Goal: Contribute content: Add original content to the website for others to see

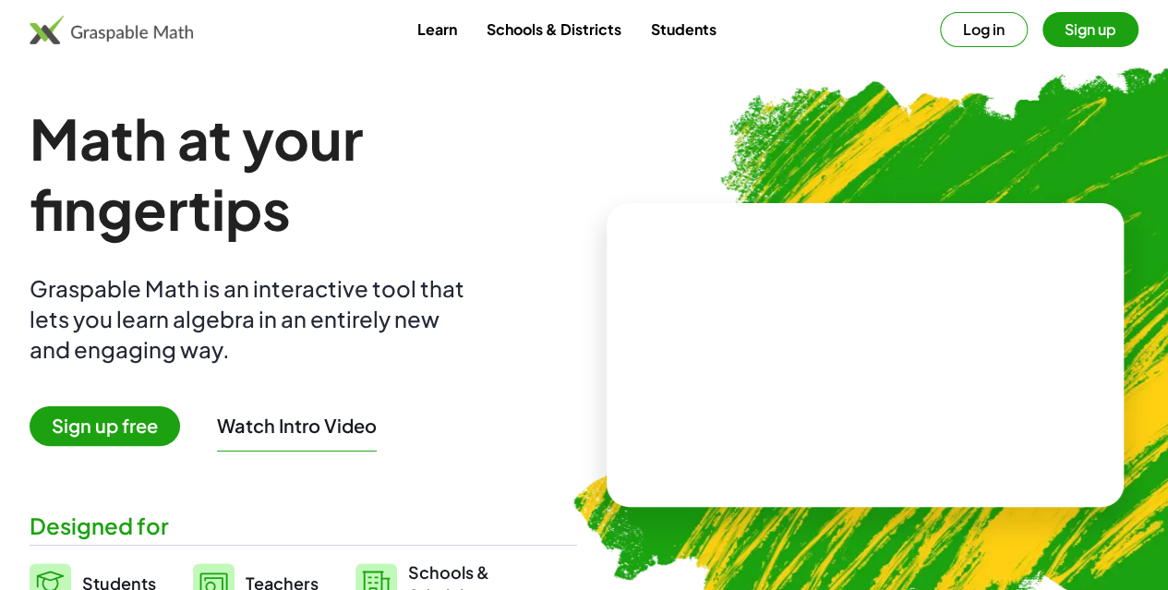
click at [968, 30] on button "Log in" at bounding box center [984, 29] width 88 height 35
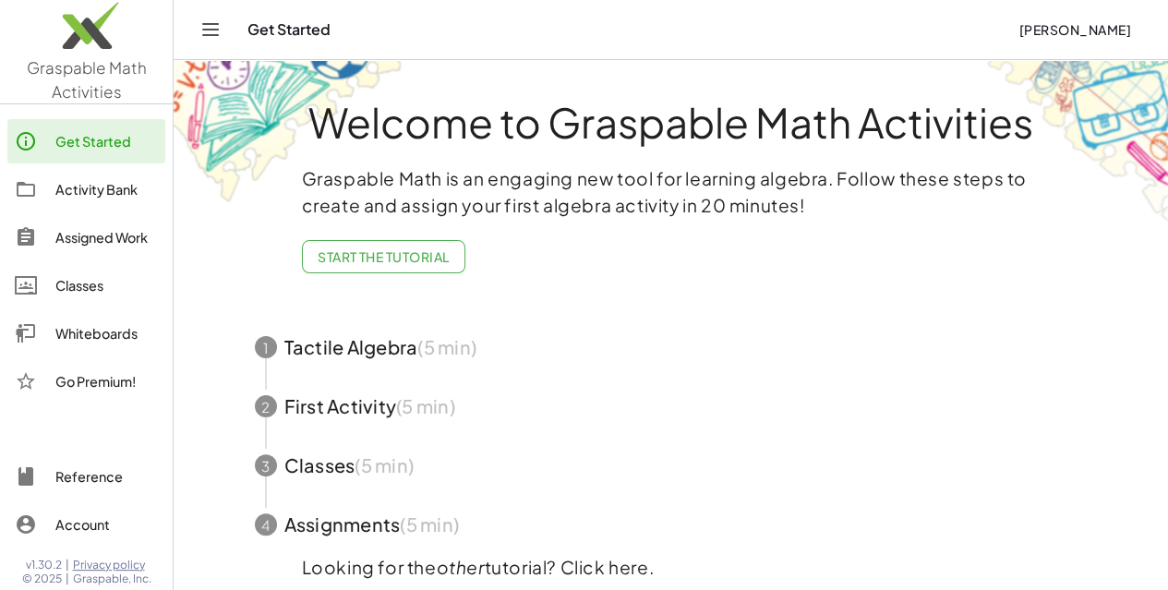
click at [100, 138] on div "Get Started" at bounding box center [106, 141] width 103 height 22
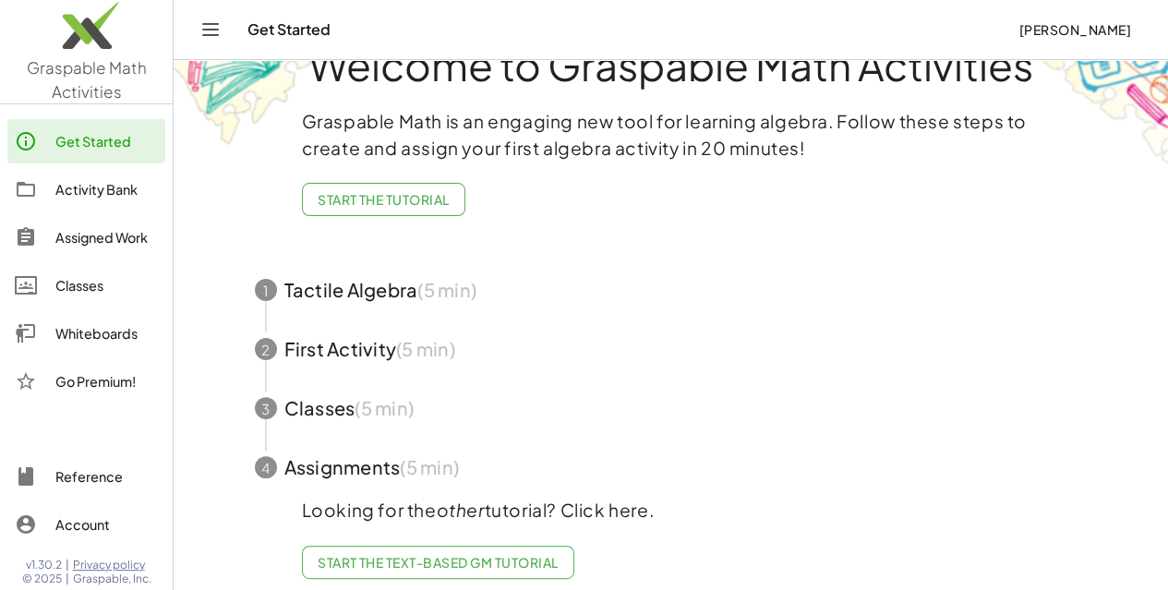
scroll to position [86, 0]
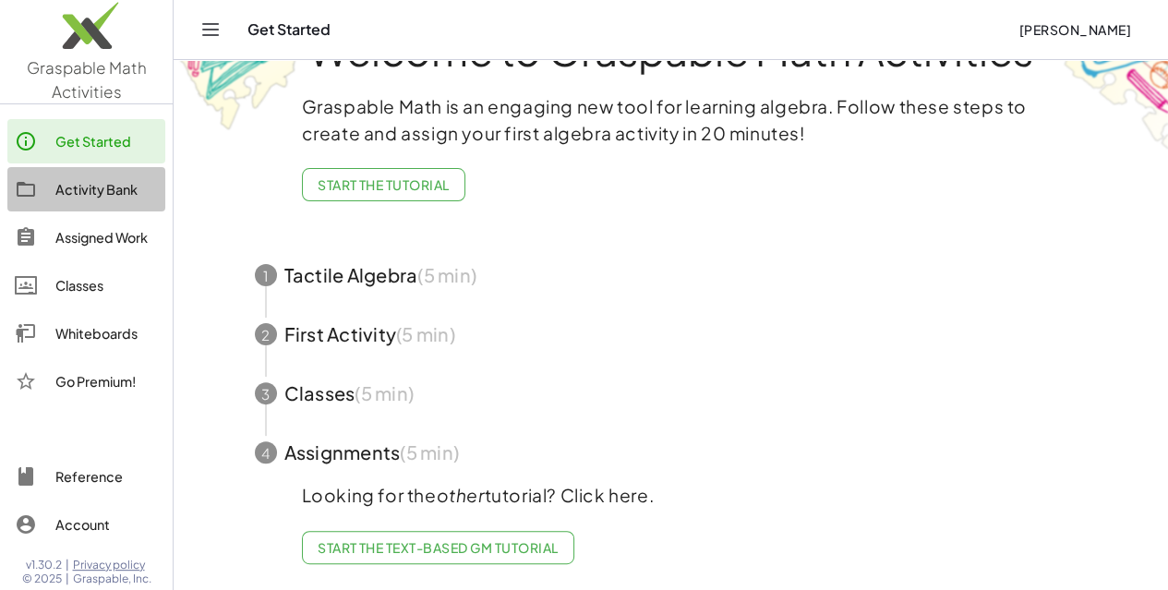
click at [88, 189] on div "Activity Bank" at bounding box center [106, 189] width 103 height 22
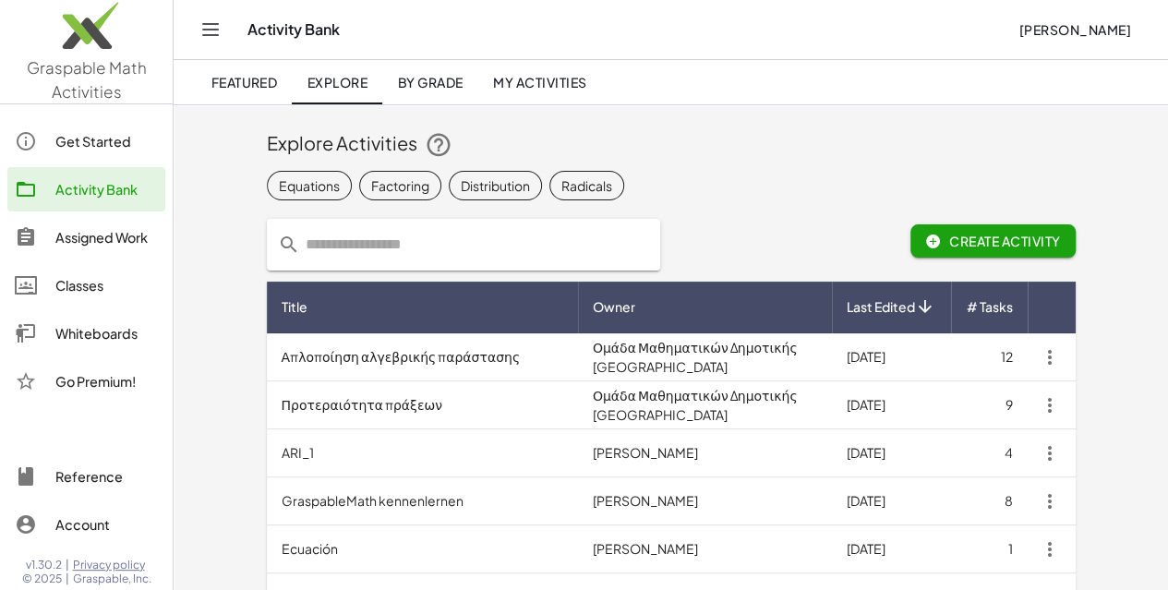
click at [409, 248] on input "text" at bounding box center [474, 245] width 349 height 52
type input "********"
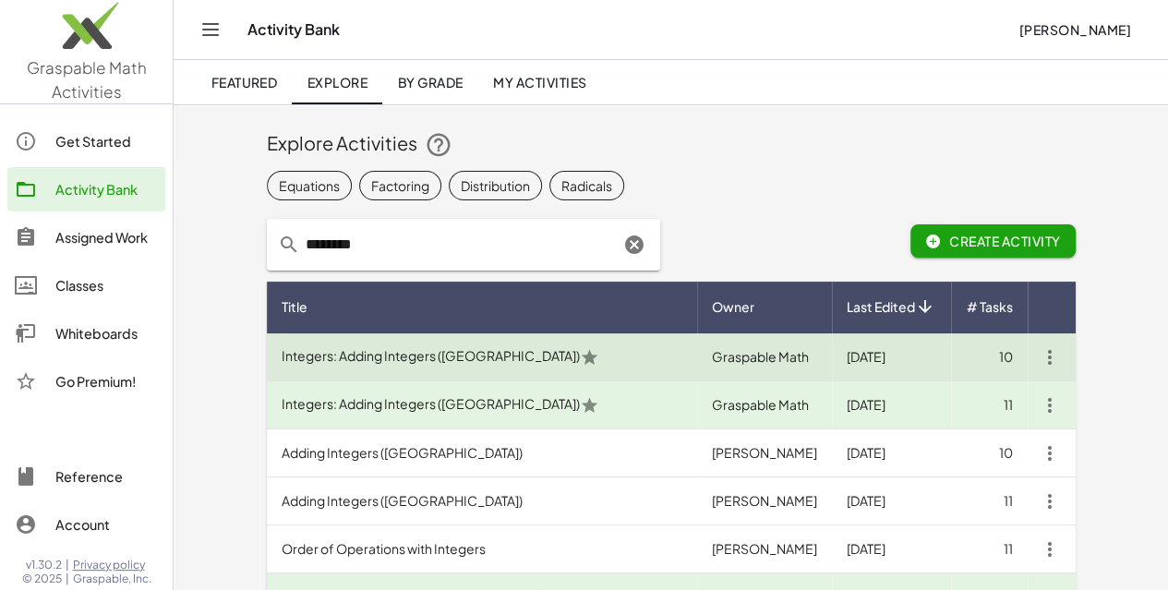
click at [309, 361] on td "Integers: Adding Integers ([GEOGRAPHIC_DATA])" at bounding box center [482, 357] width 430 height 48
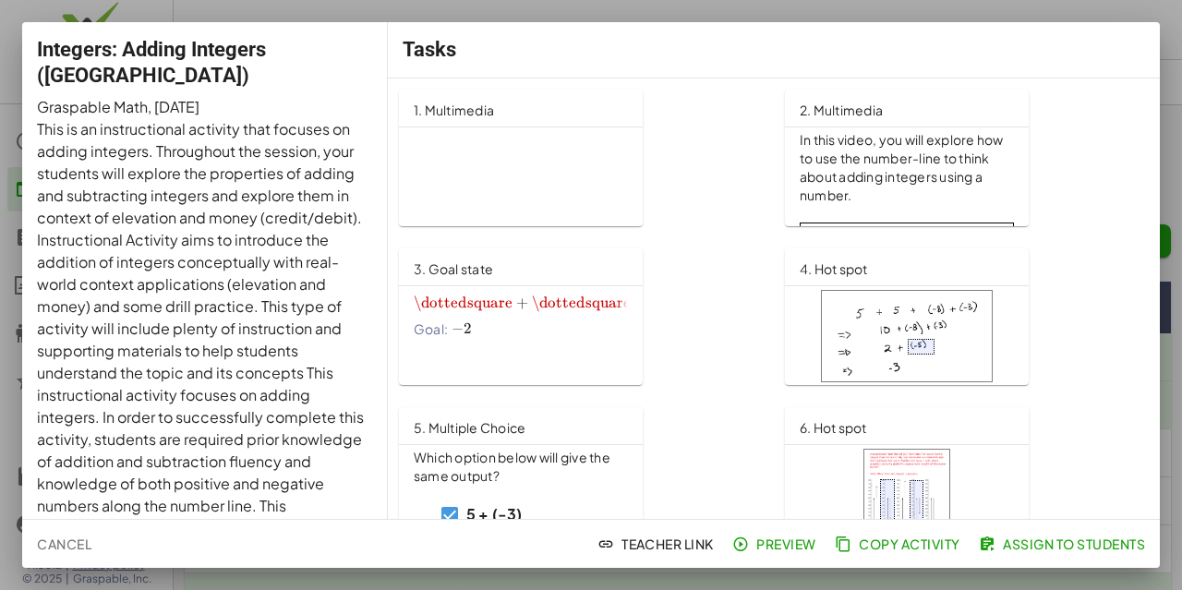
click at [527, 178] on p "Integers: Adding Integers ([GEOGRAPHIC_DATA])" at bounding box center [569, 516] width 310 height 771
click at [909, 21] on div at bounding box center [591, 295] width 1182 height 590
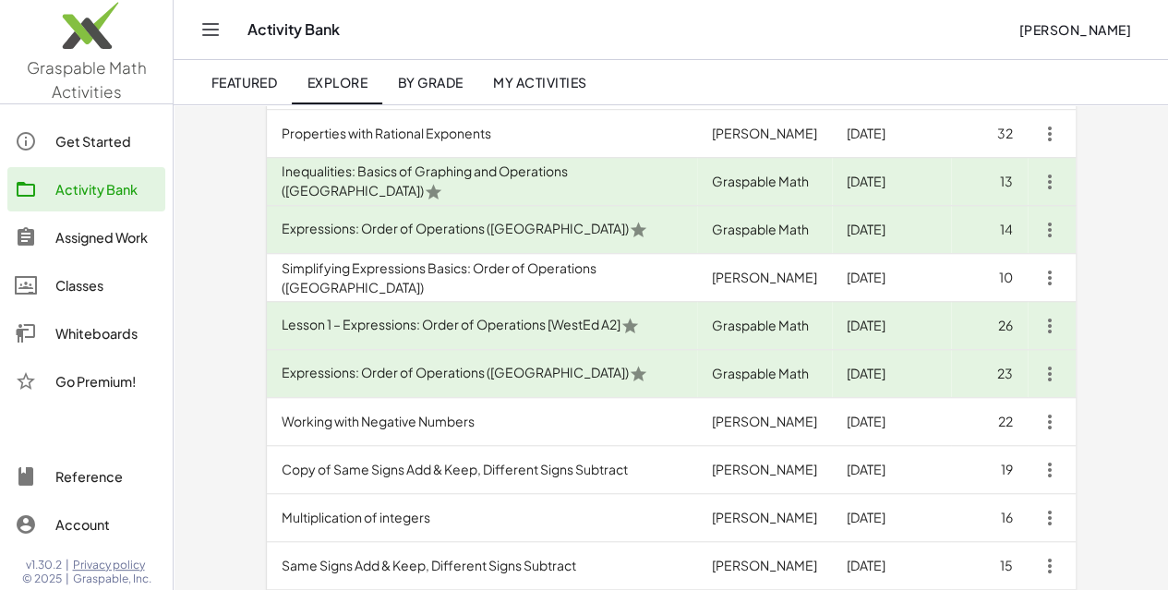
scroll to position [647, 0]
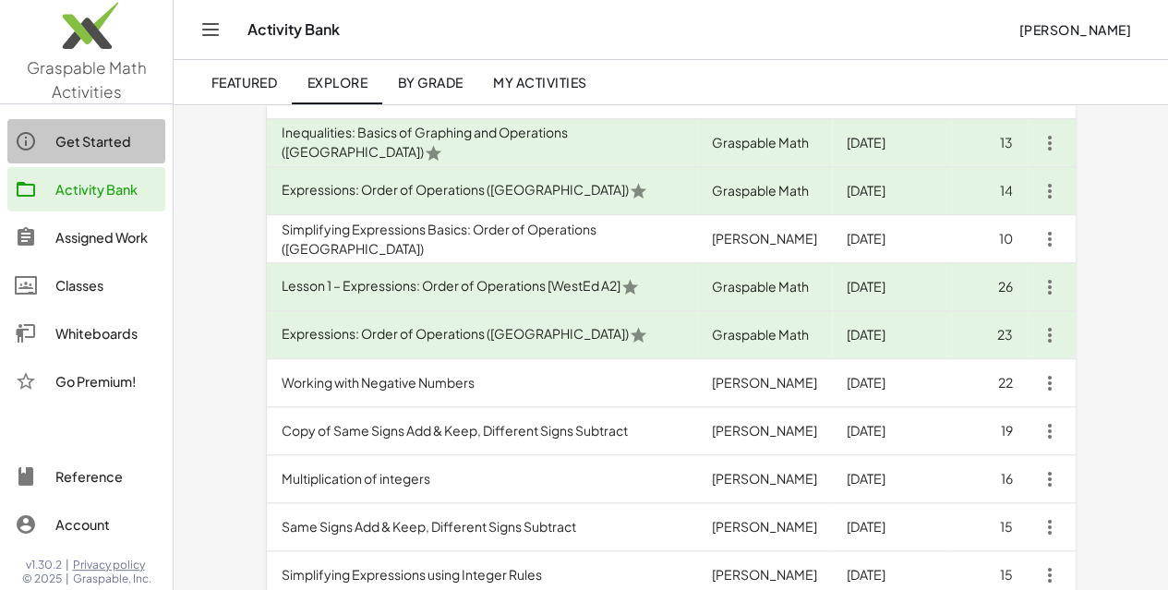
click at [88, 143] on div "Get Started" at bounding box center [106, 141] width 103 height 22
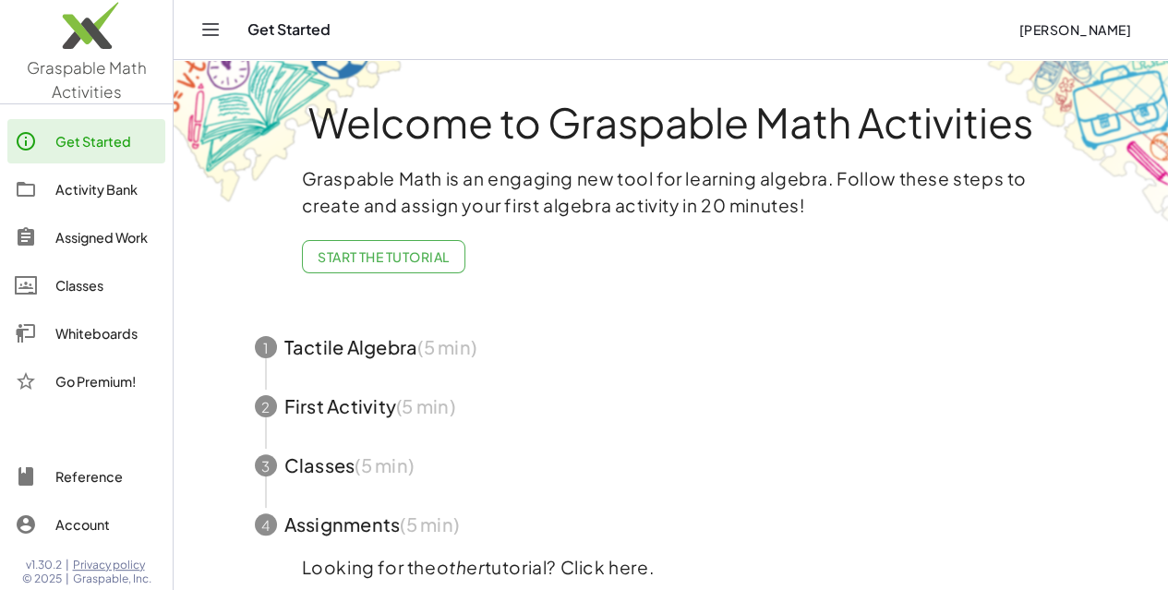
click at [331, 420] on span "button" at bounding box center [672, 406] width 878 height 59
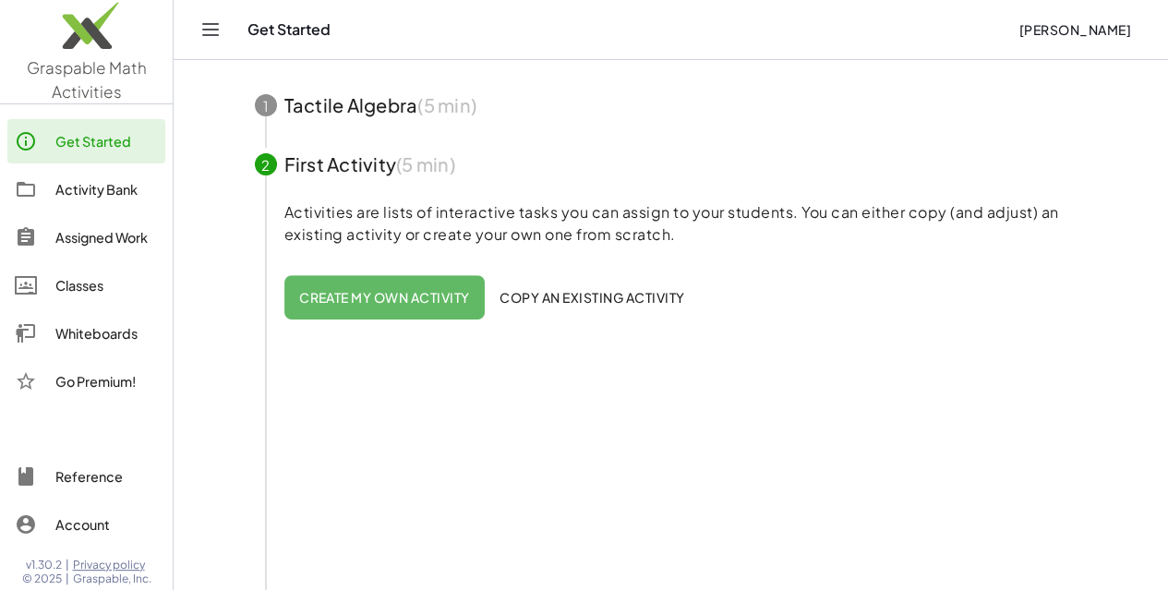
scroll to position [185, 0]
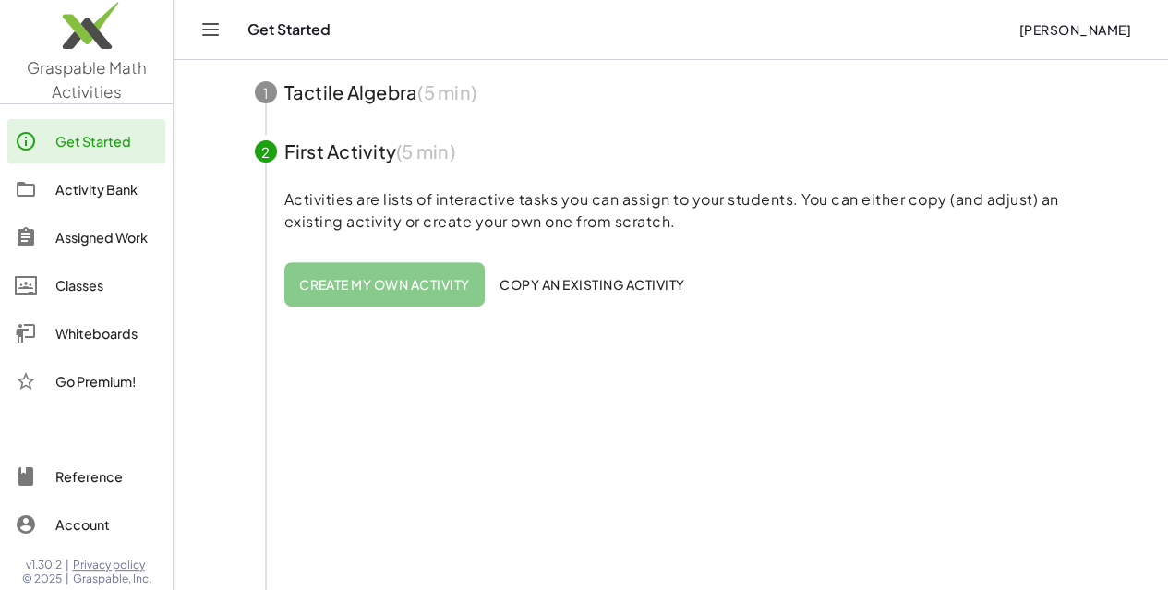
click at [347, 284] on span "Create my own activity" at bounding box center [384, 284] width 171 height 17
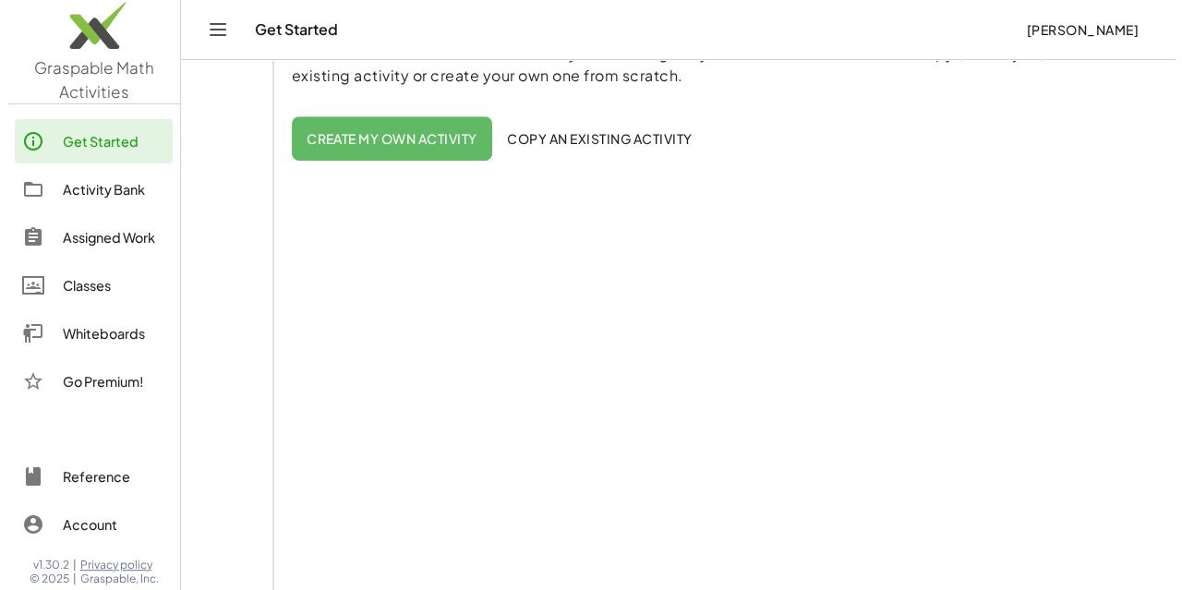
scroll to position [0, 0]
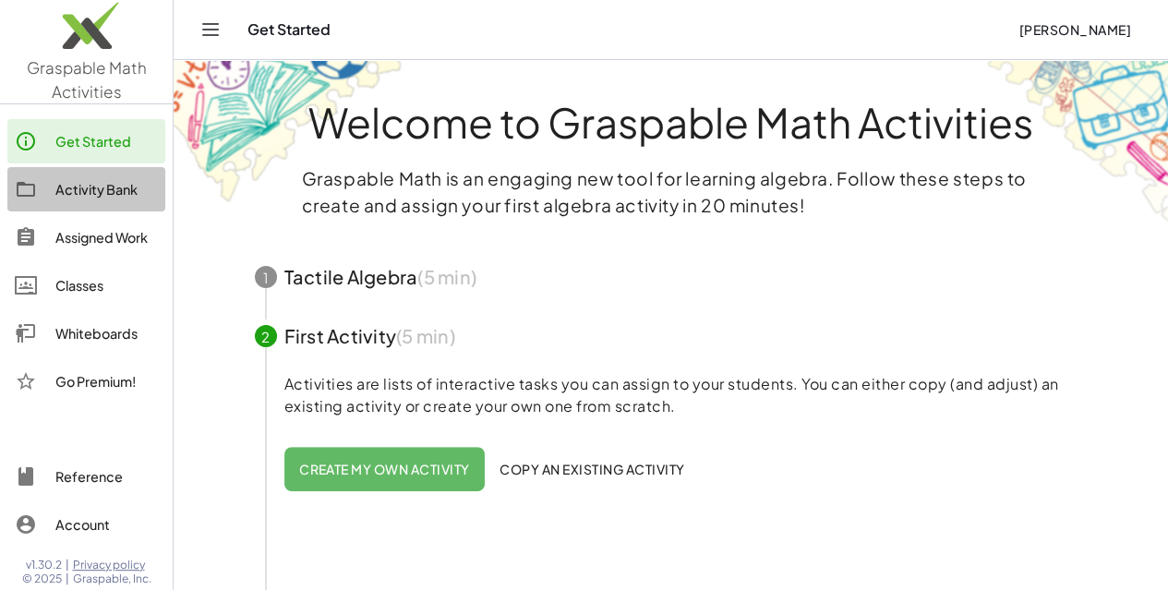
click at [102, 190] on div "Activity Bank" at bounding box center [106, 189] width 103 height 22
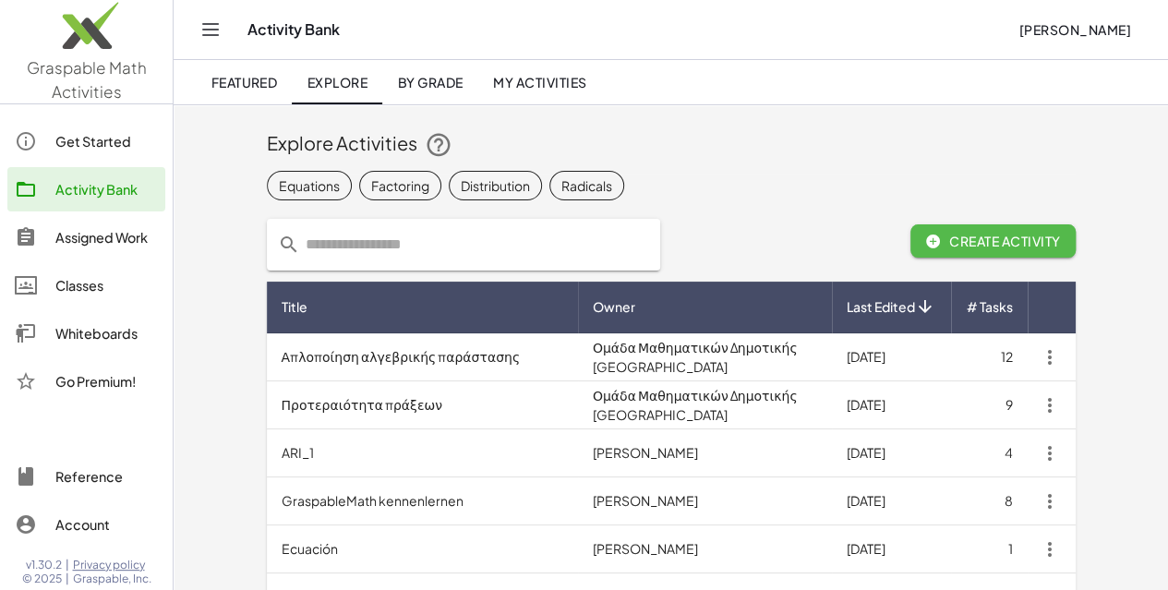
click at [942, 236] on icon "button" at bounding box center [934, 241] width 17 height 17
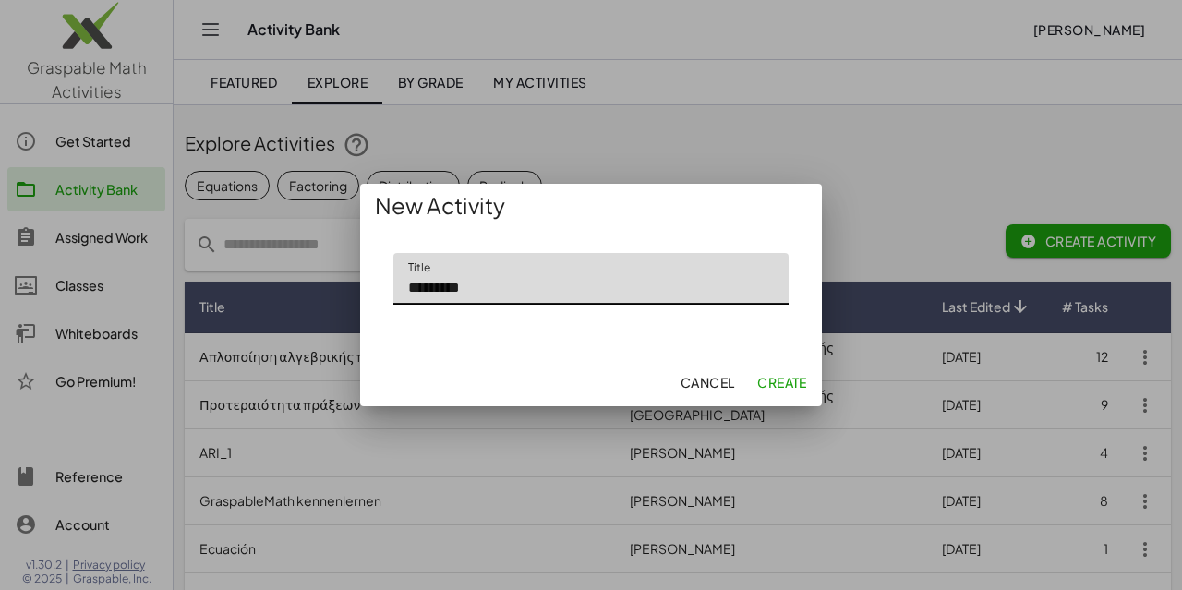
type input "********"
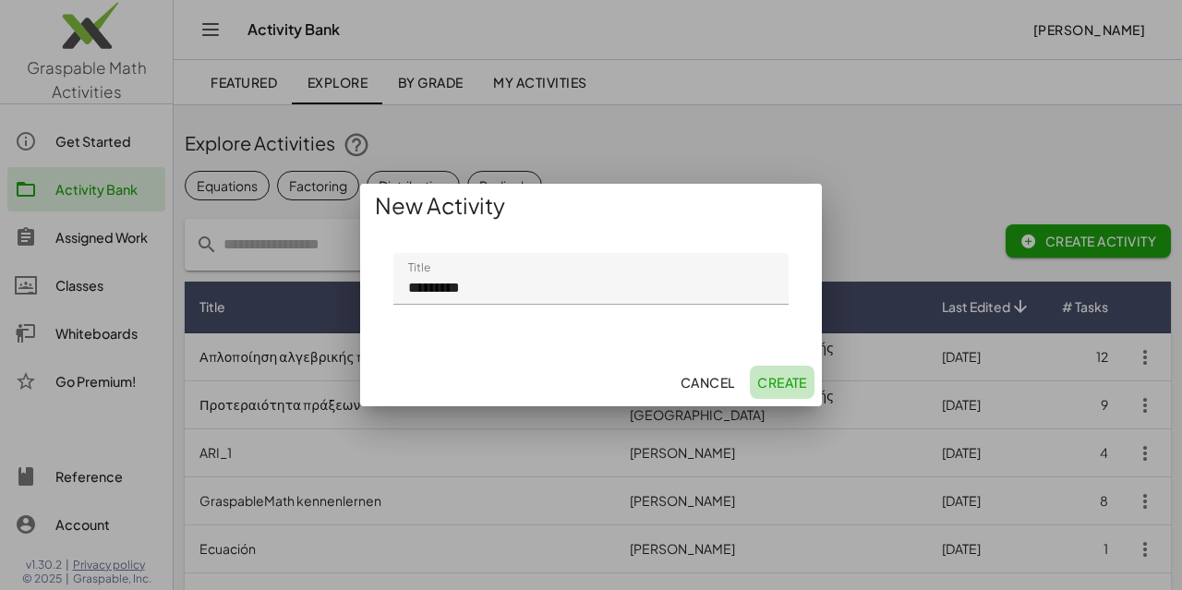
drag, startPoint x: 776, startPoint y: 376, endPoint x: 766, endPoint y: 384, distance: 13.1
click at [776, 379] on span "Create" at bounding box center [782, 382] width 50 height 17
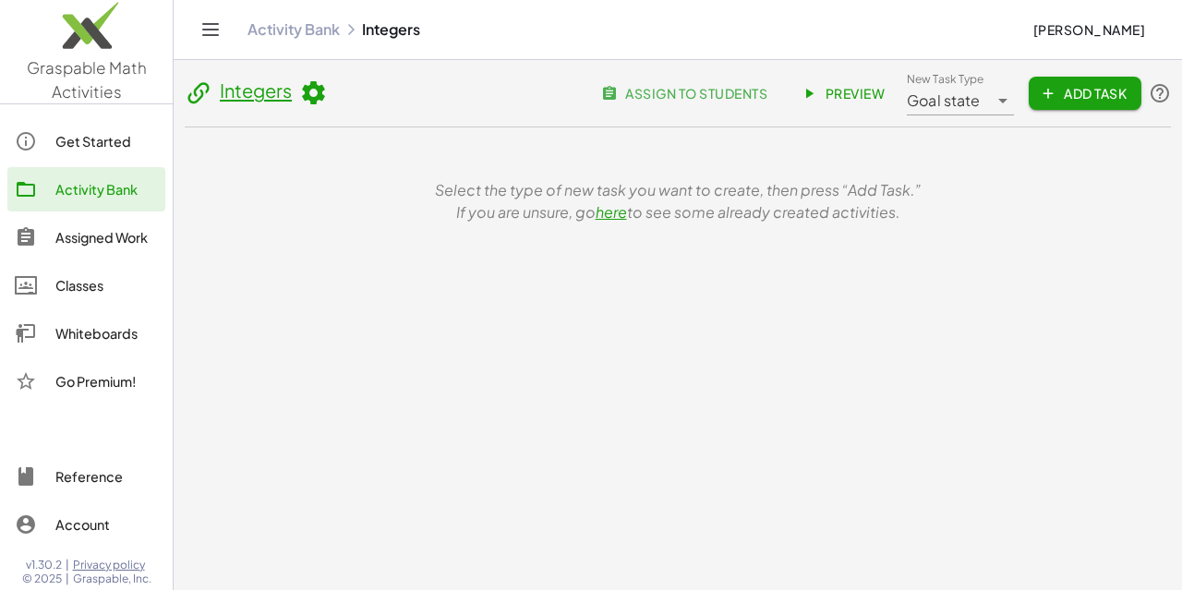
click at [1055, 95] on span "Add Task" at bounding box center [1085, 93] width 83 height 17
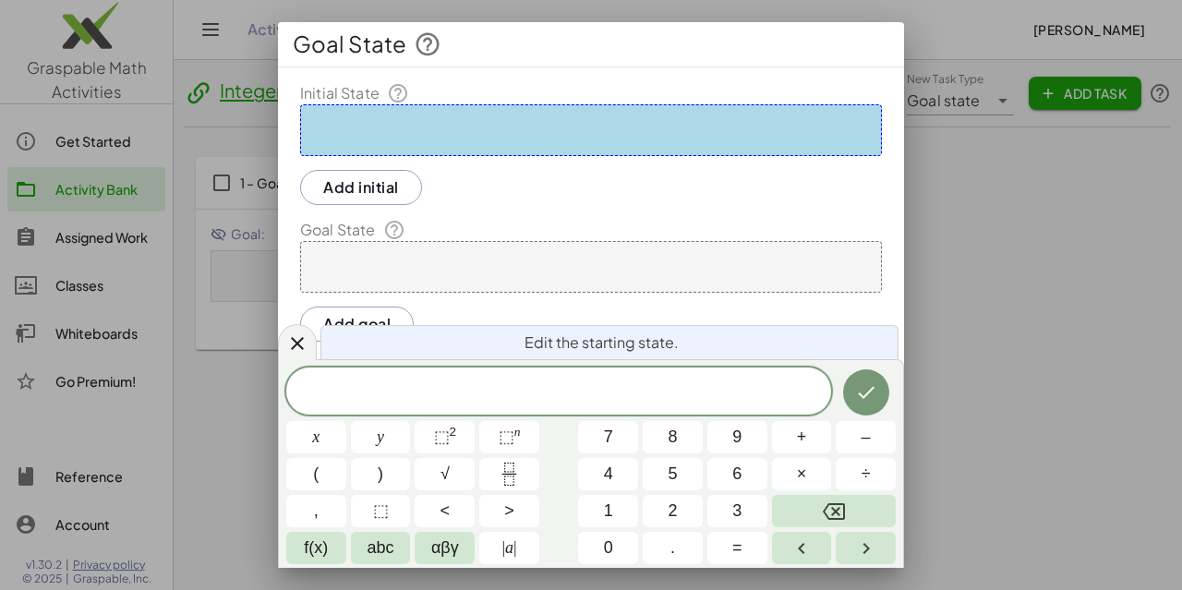
click at [606, 115] on div at bounding box center [591, 130] width 582 height 52
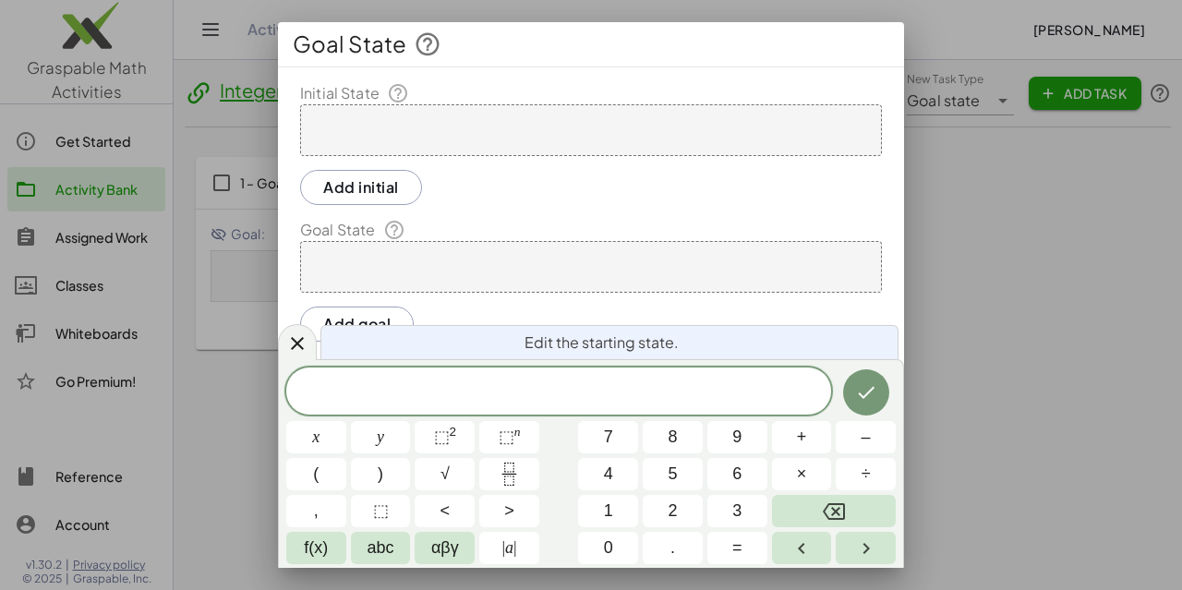
click at [584, 260] on div at bounding box center [591, 267] width 582 height 52
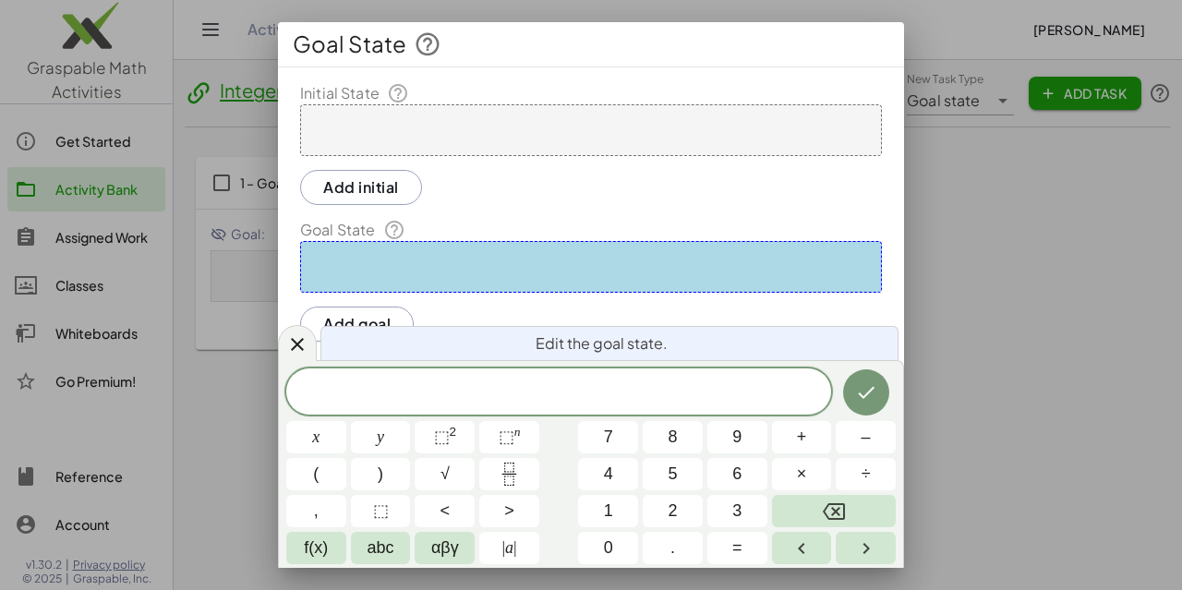
click at [550, 107] on div at bounding box center [591, 130] width 582 height 52
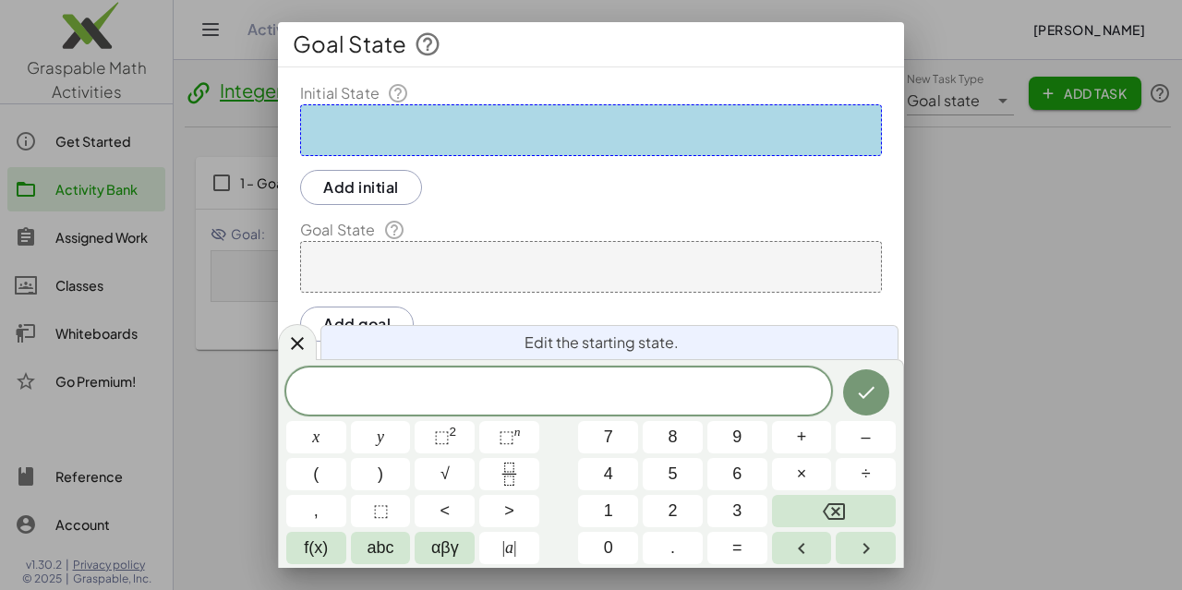
click at [1005, 442] on div at bounding box center [591, 295] width 1182 height 590
click at [940, 349] on div at bounding box center [591, 295] width 1182 height 590
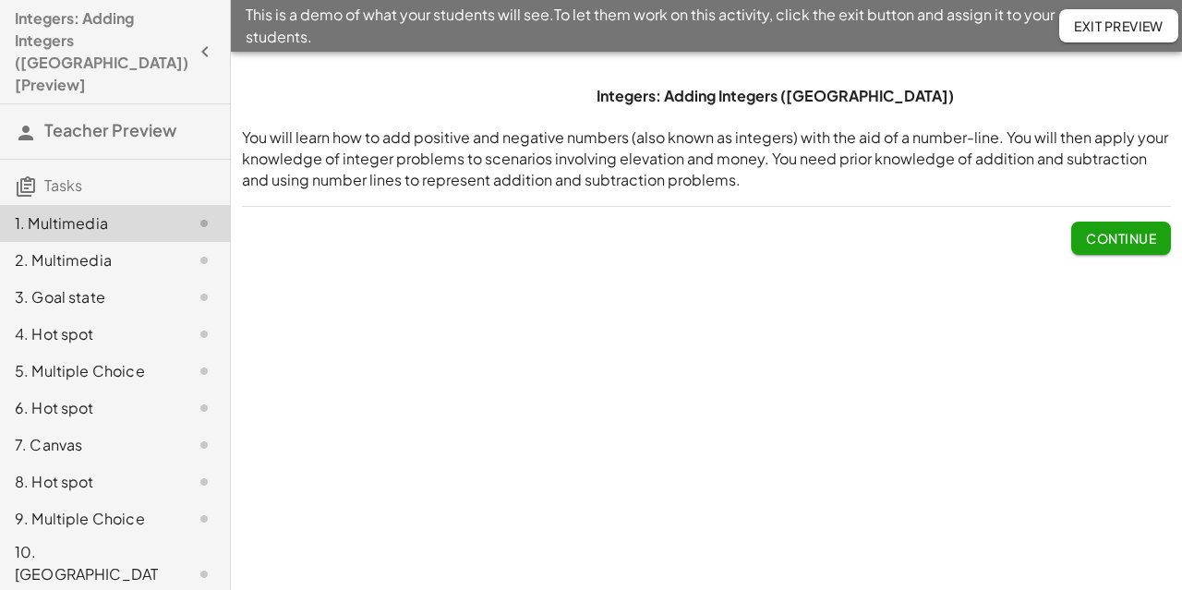
click at [1145, 260] on div "Integers: Adding Integers (IA) You will learn how to add positive and negative …" at bounding box center [706, 170] width 951 height 191
click at [1103, 237] on span "Continue" at bounding box center [1121, 238] width 70 height 17
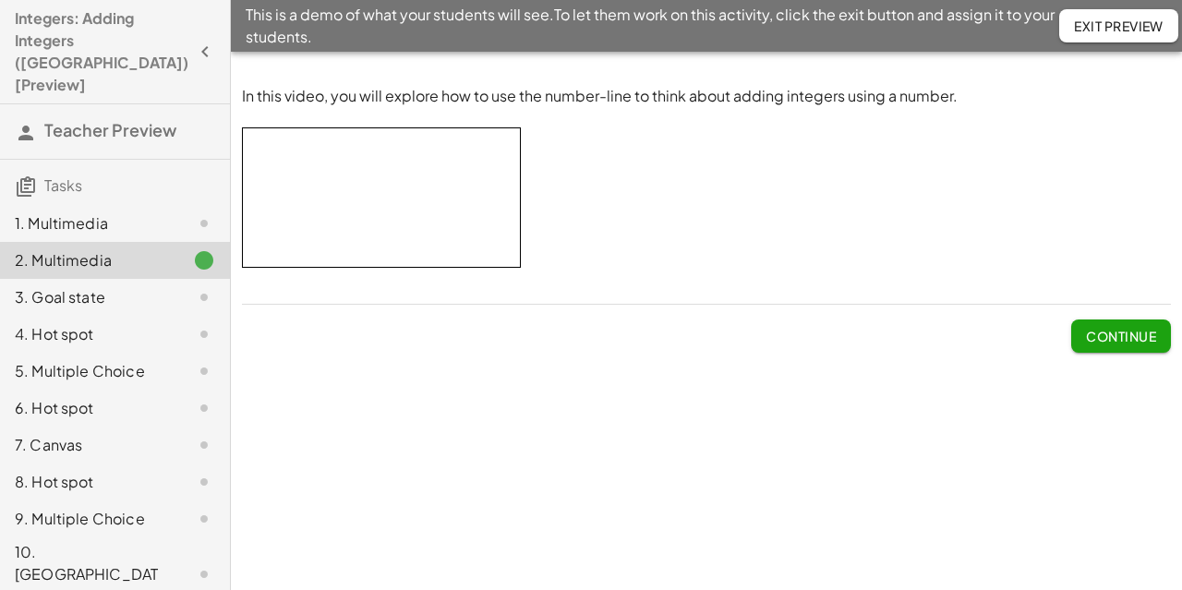
drag, startPoint x: 1095, startPoint y: 329, endPoint x: 1086, endPoint y: 336, distance: 11.1
click at [1092, 333] on span "Continue" at bounding box center [1121, 336] width 70 height 17
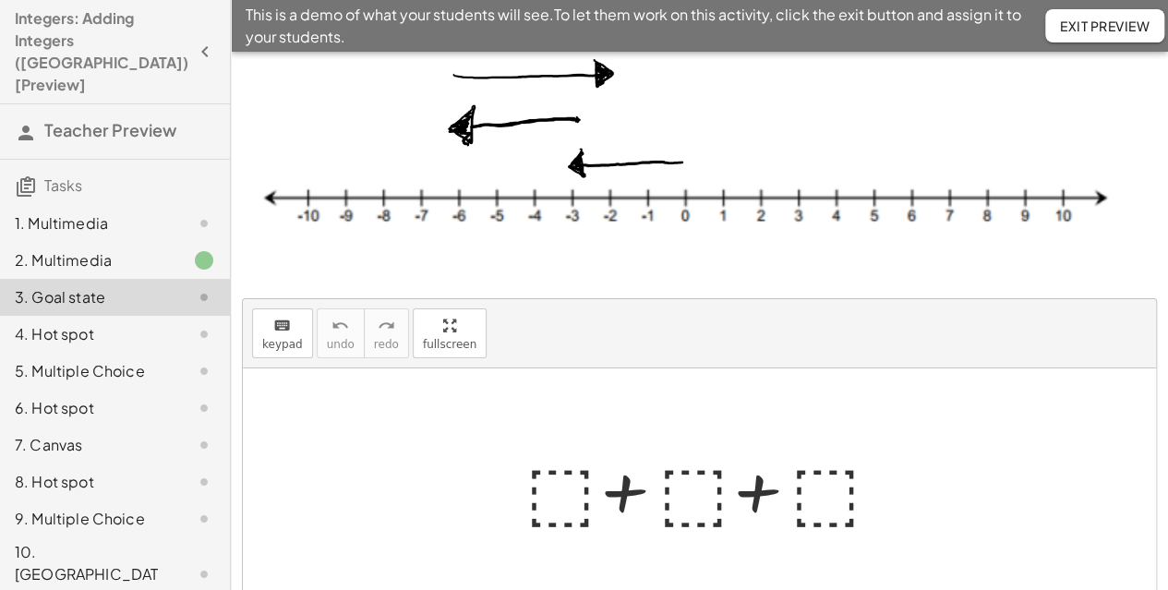
scroll to position [92, 0]
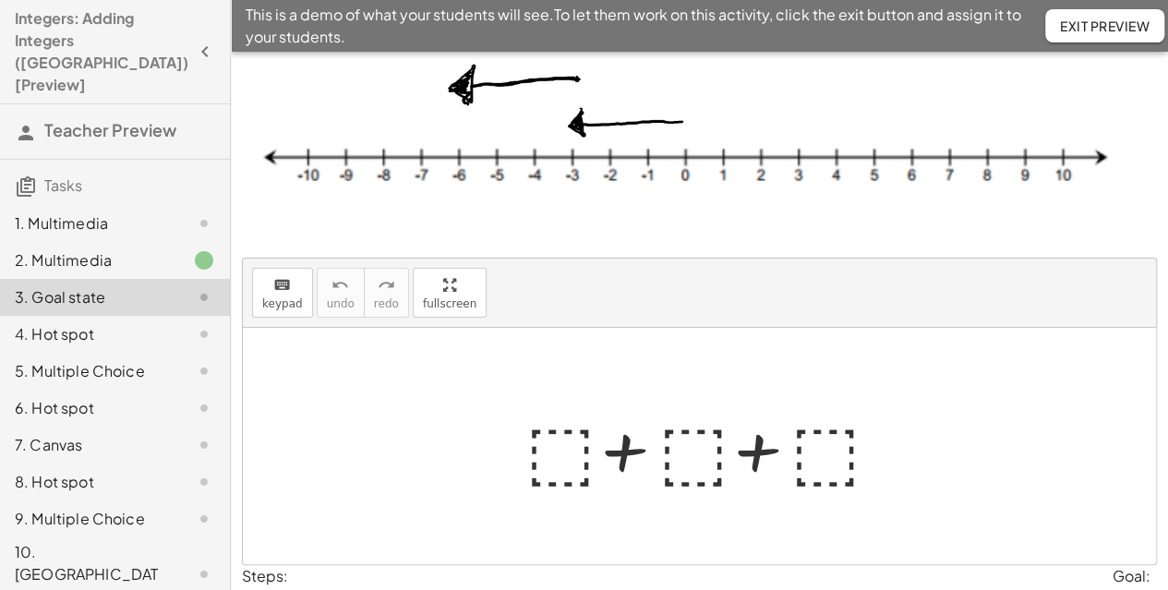
click at [560, 446] on div at bounding box center [706, 446] width 380 height 95
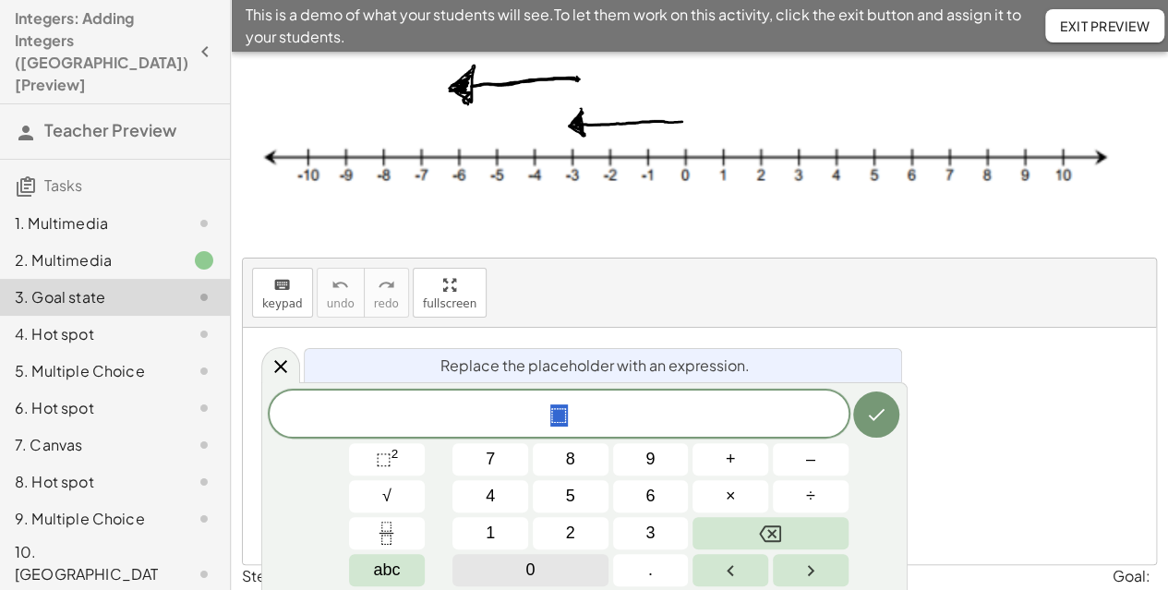
click at [532, 558] on span "0" at bounding box center [530, 570] width 9 height 25
click at [873, 415] on icon "Done" at bounding box center [876, 415] width 22 height 22
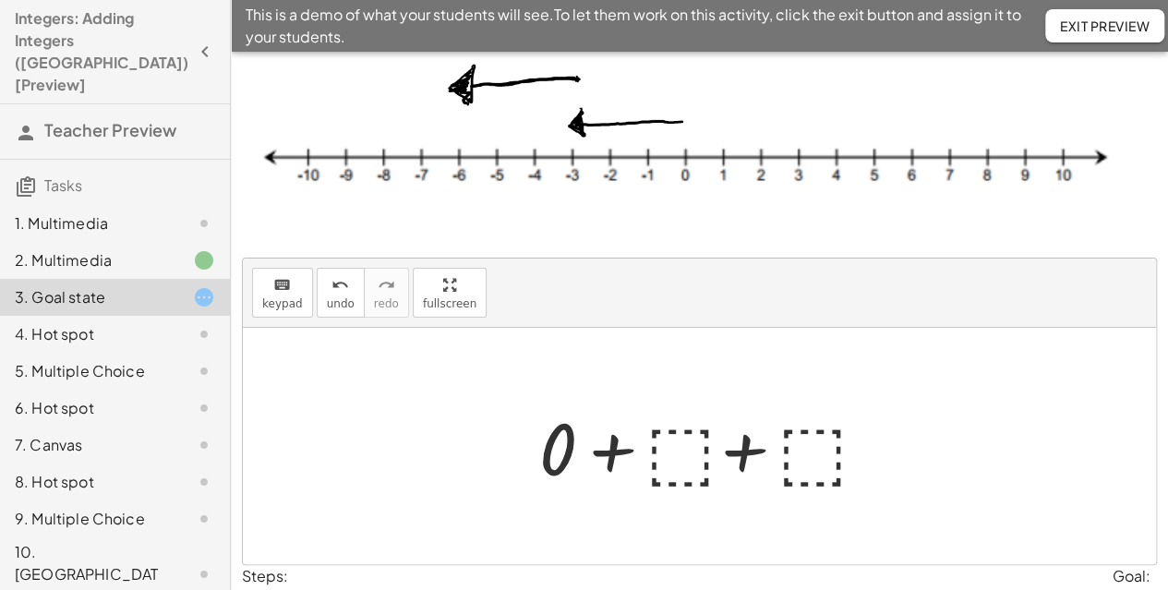
click at [667, 449] on div at bounding box center [706, 446] width 353 height 95
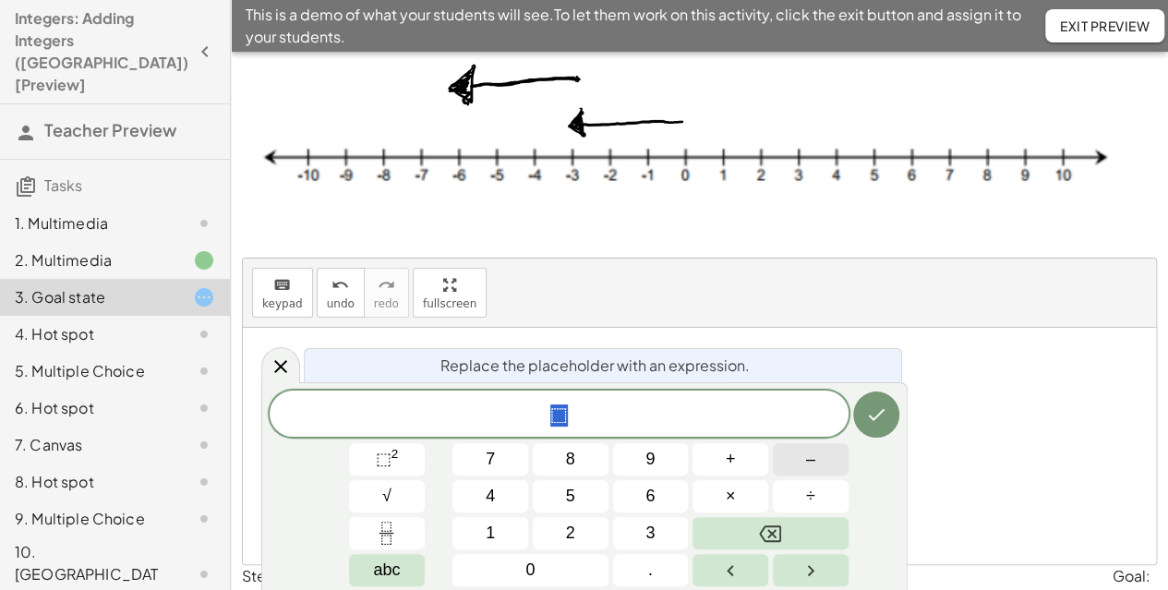
scroll to position [185, 0]
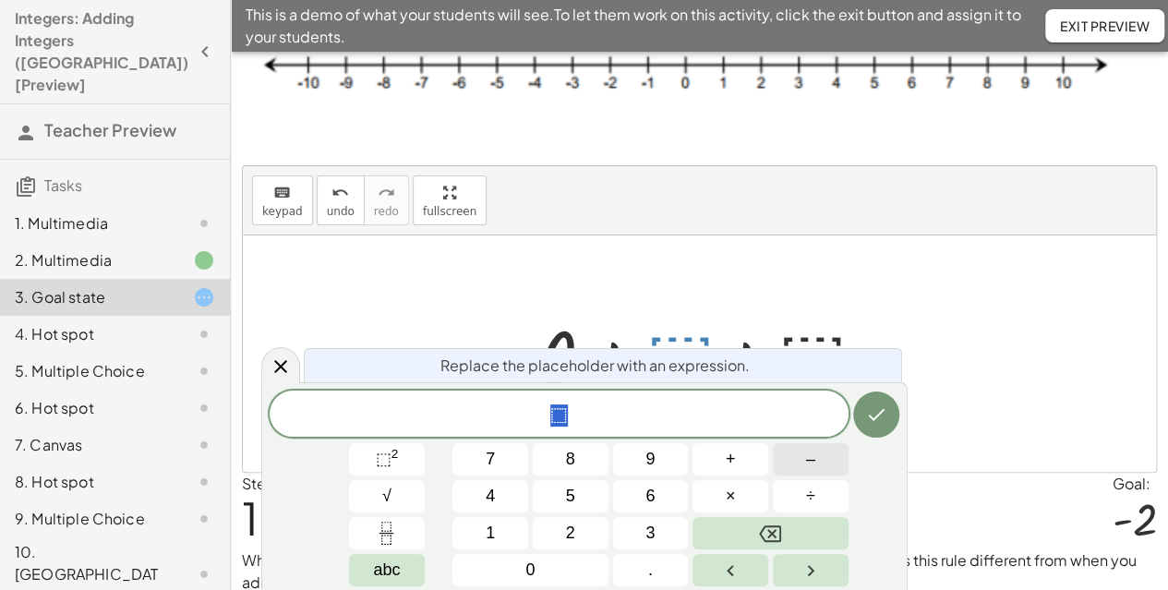
click at [802, 461] on button "–" at bounding box center [811, 459] width 76 height 32
click at [662, 534] on button "3" at bounding box center [651, 533] width 76 height 32
click at [878, 418] on icon "Done" at bounding box center [876, 415] width 22 height 22
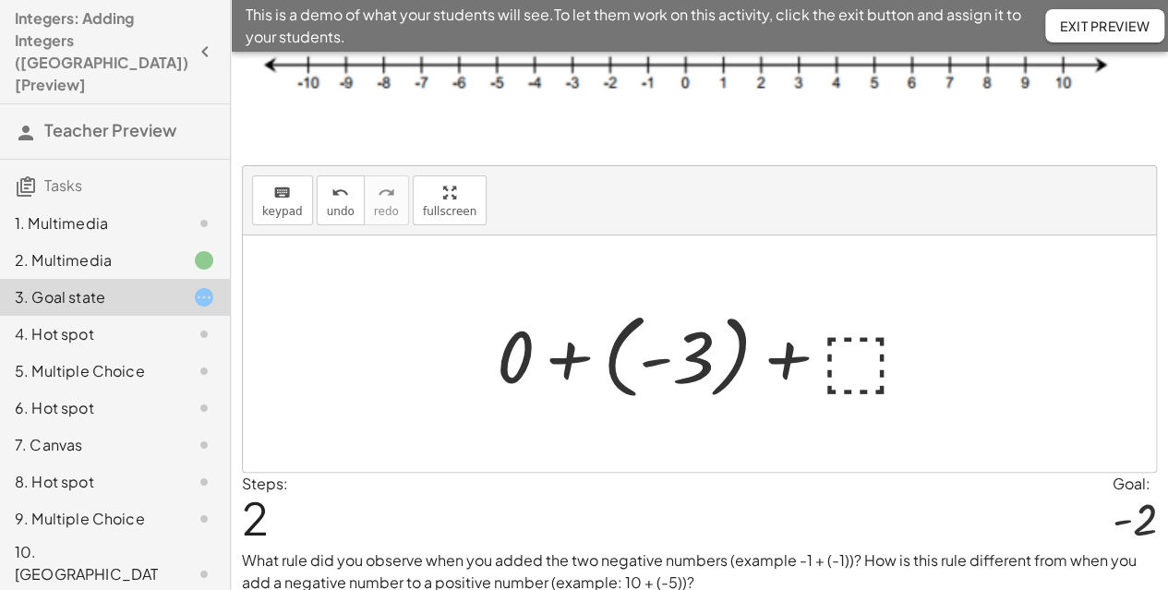
click at [845, 349] on div at bounding box center [707, 354] width 439 height 103
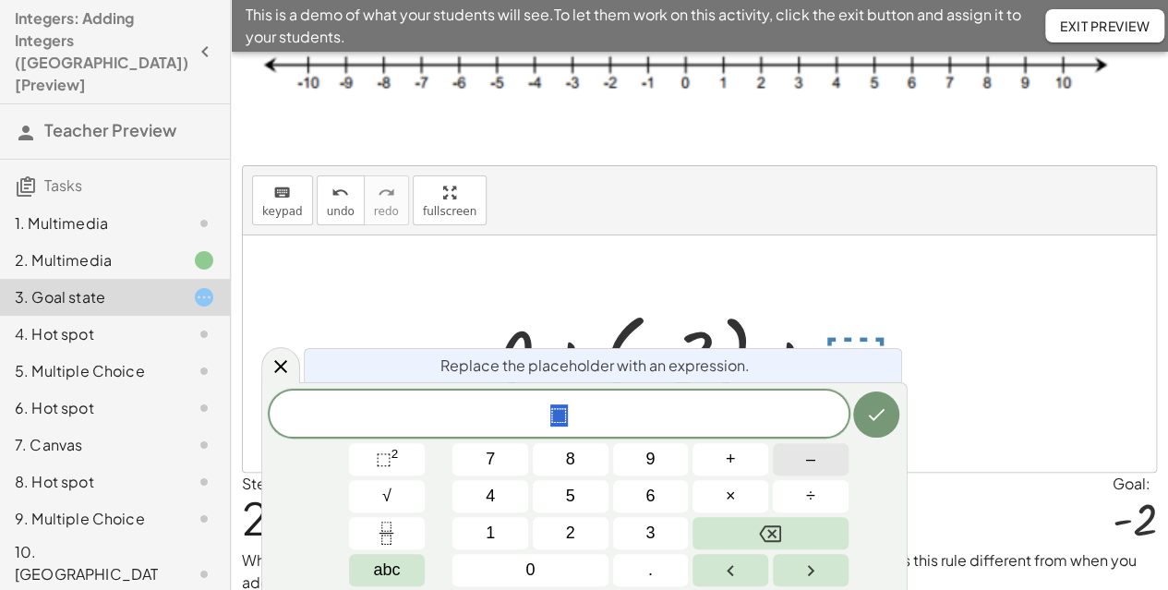
click at [810, 455] on span "–" at bounding box center [810, 459] width 9 height 25
click at [663, 495] on button "6" at bounding box center [651, 496] width 76 height 32
click at [851, 410] on div "− 6 7 8 9 + – 4 5 6 × ÷ ⬚ 2 √ abc 1 2 3 0 ." at bounding box center [585, 489] width 630 height 196
click at [873, 410] on icon "Done" at bounding box center [876, 415] width 22 height 22
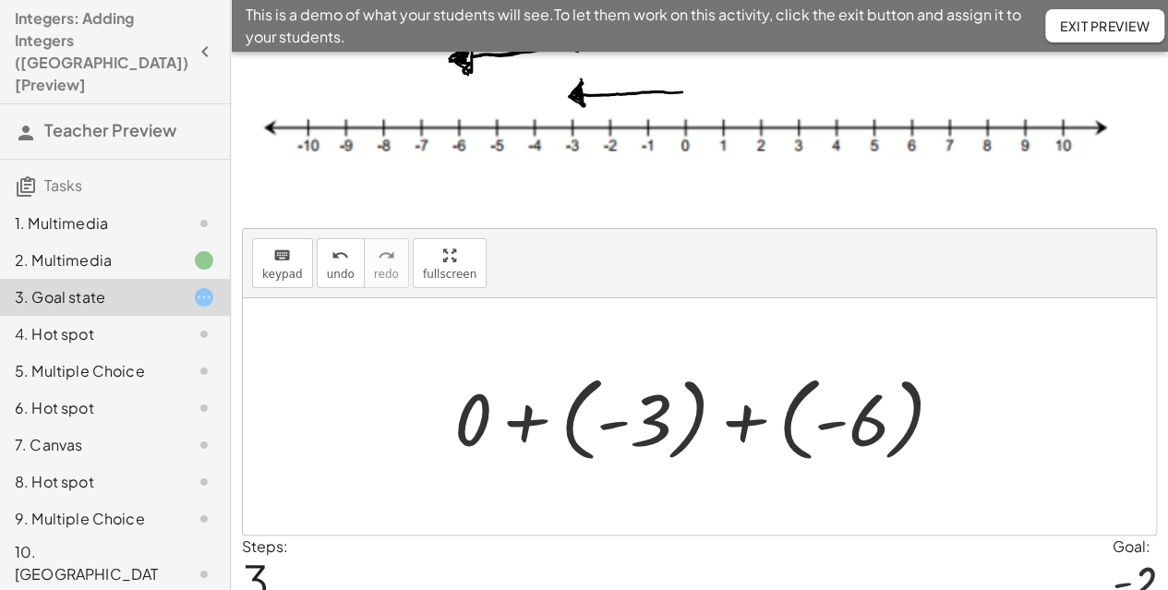
scroll to position [0, 0]
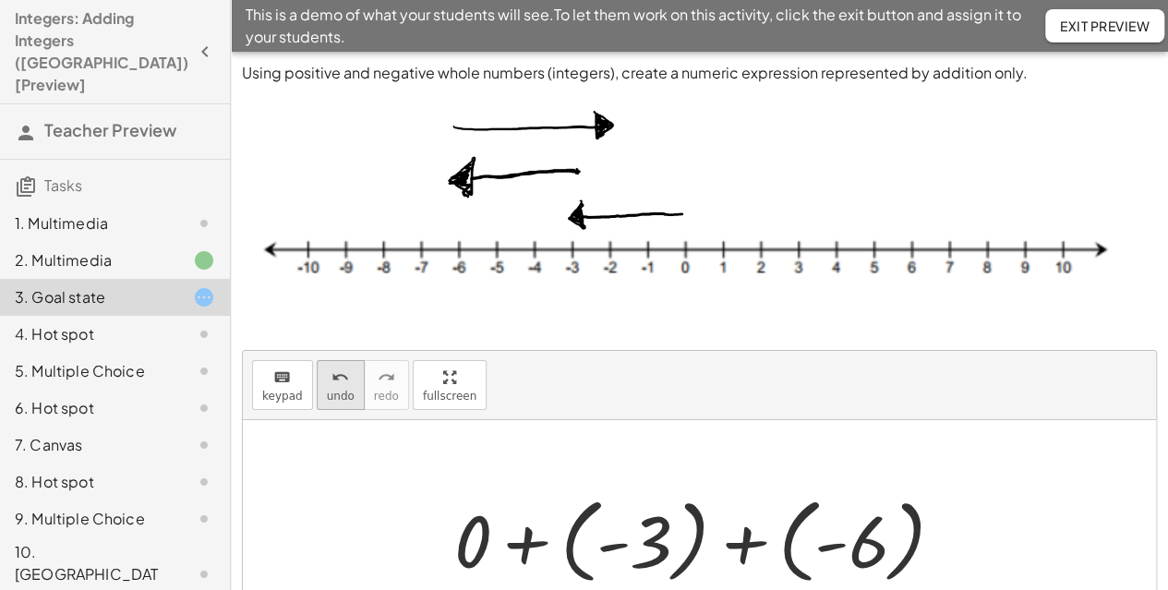
click at [333, 390] on span "undo" at bounding box center [341, 396] width 28 height 13
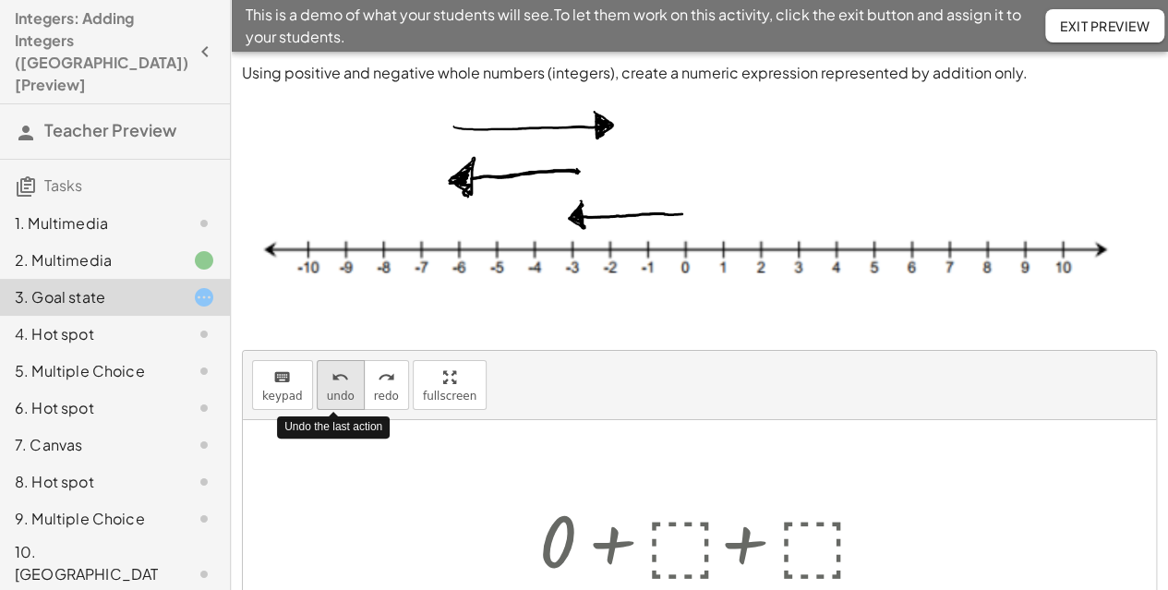
click at [333, 390] on span "undo" at bounding box center [341, 396] width 28 height 13
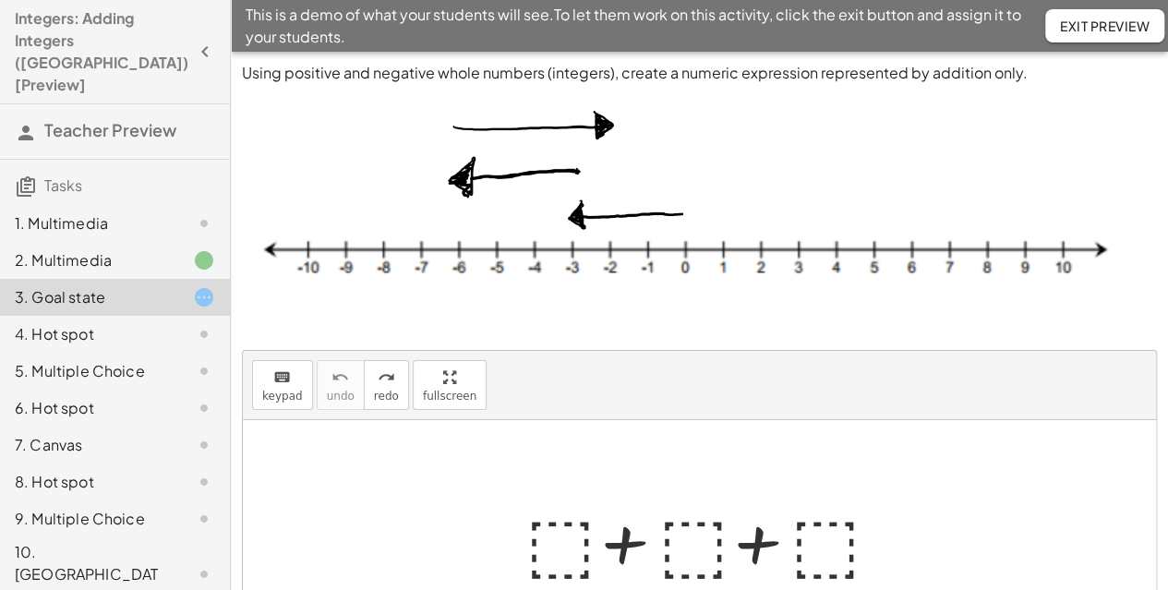
click at [599, 391] on div "keyboard keypad undo undo redo redo fullscreen" at bounding box center [700, 385] width 914 height 69
click at [608, 260] on img at bounding box center [699, 207] width 915 height 247
click at [561, 539] on div at bounding box center [706, 538] width 380 height 95
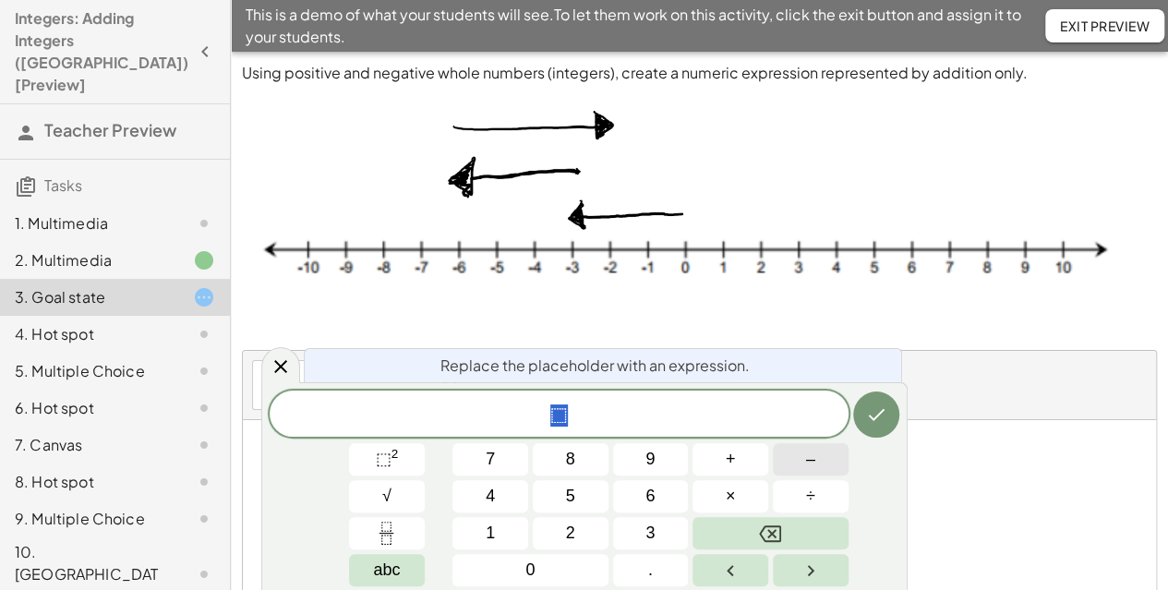
click at [811, 454] on span "–" at bounding box center [810, 459] width 9 height 25
click at [652, 502] on span "6" at bounding box center [650, 496] width 9 height 25
click at [879, 415] on icon "Done" at bounding box center [876, 415] width 17 height 12
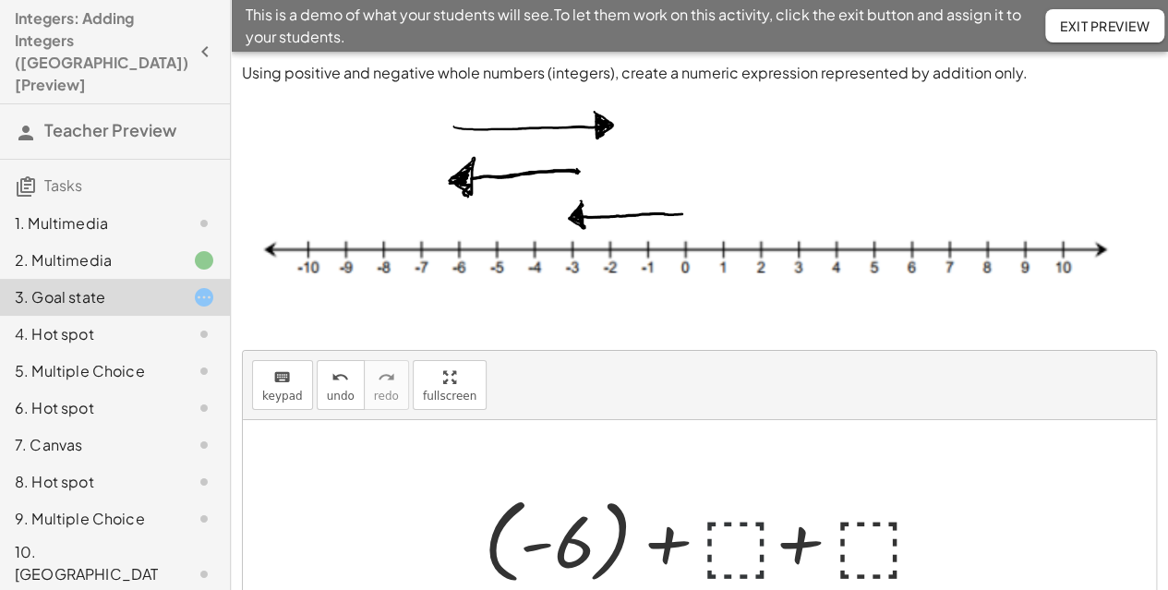
click at [726, 530] on div at bounding box center [707, 539] width 464 height 103
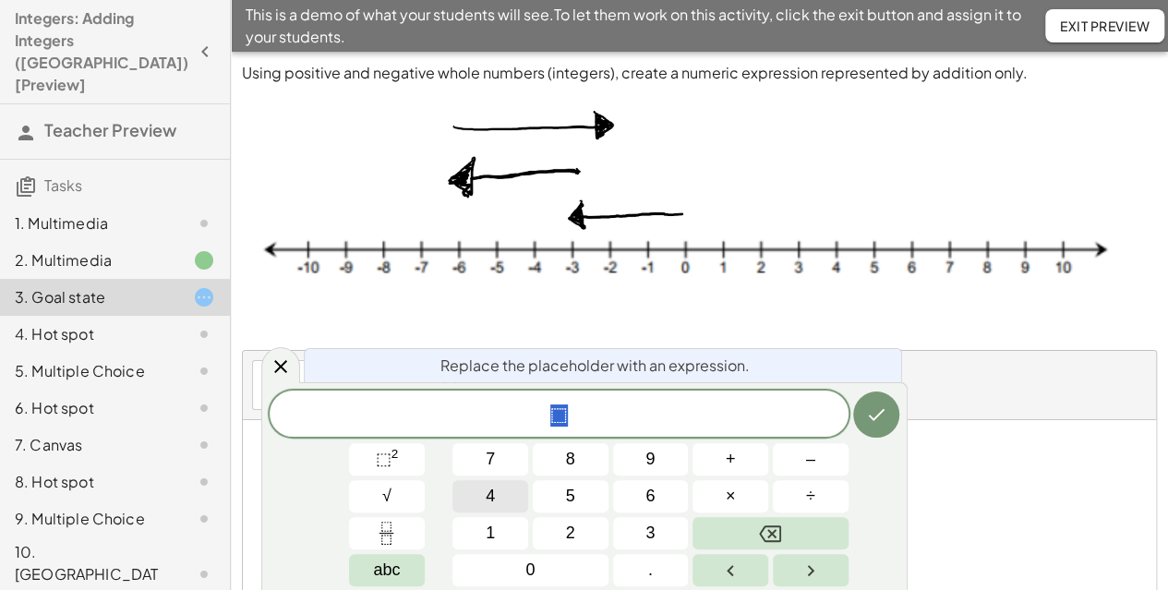
click at [506, 500] on button "4" at bounding box center [491, 496] width 76 height 32
click at [883, 418] on icon "Done" at bounding box center [876, 415] width 22 height 22
